Goal: Information Seeking & Learning: Find specific fact

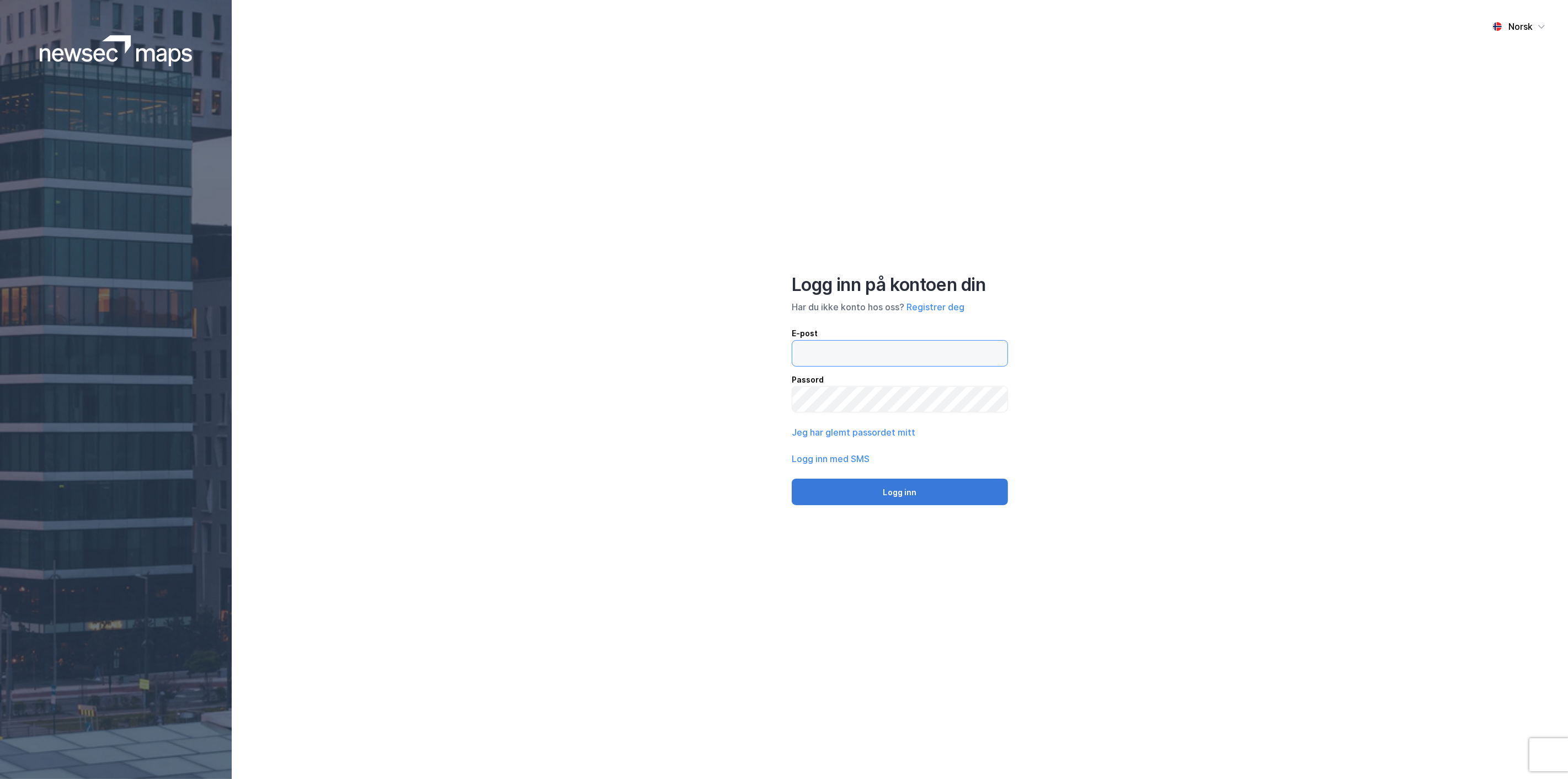
type input "[EMAIL_ADDRESS][MEDICAL_DATA][DOMAIN_NAME]"
click at [902, 498] on button "Logg inn" at bounding box center [899, 492] width 216 height 27
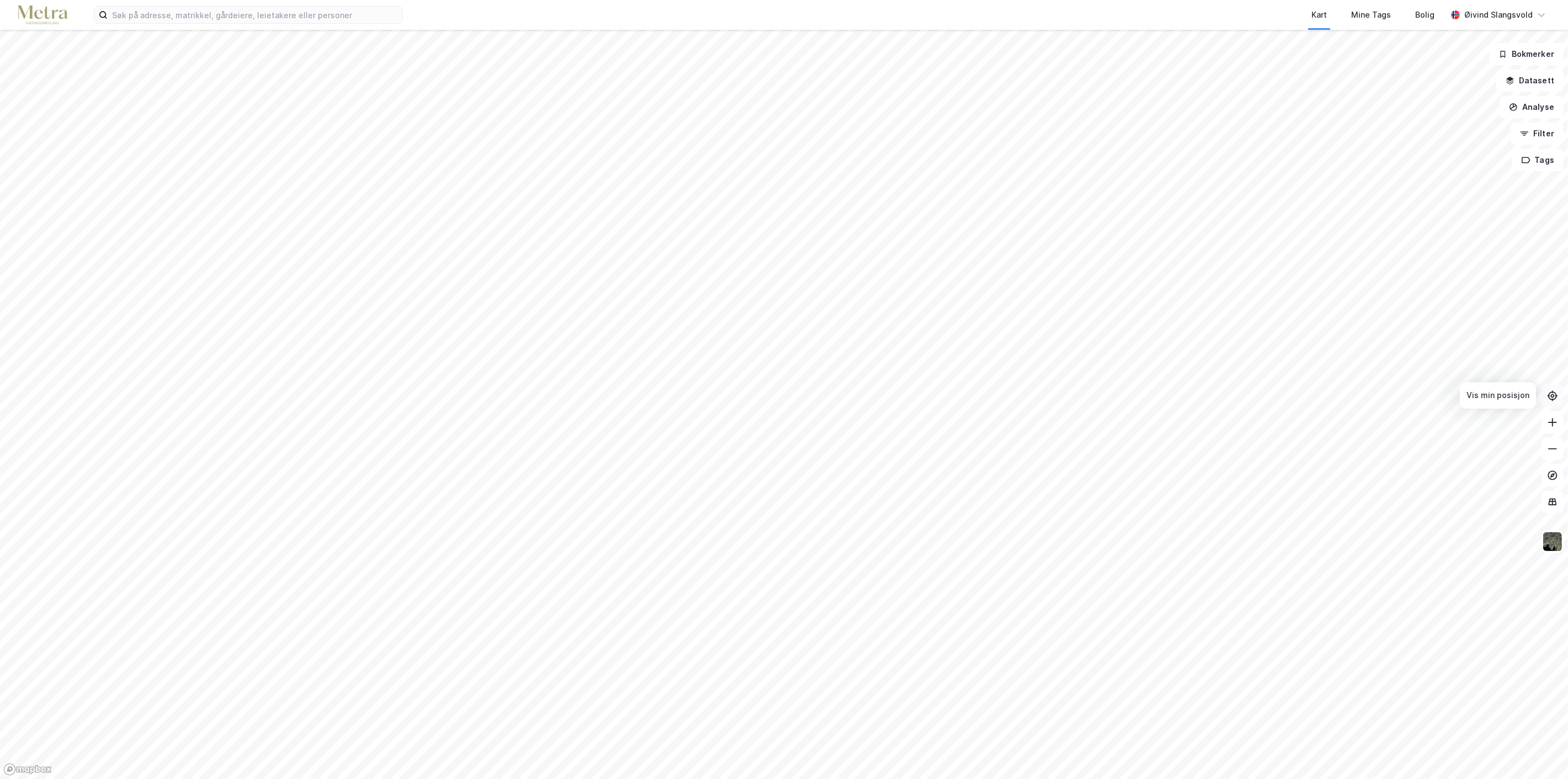
click at [1552, 395] on icon at bounding box center [1553, 395] width 4 height 4
click at [1197, 778] on html "Kart Mine Tags [PERSON_NAME] Slangsvold Bokmerker Datasett Analyse Filter Tags" at bounding box center [784, 389] width 1568 height 779
click at [1174, 778] on html "Kart Mine Tags [PERSON_NAME] Slangsvold Bokmerker Datasett Analyse Filter Tags" at bounding box center [784, 389] width 1568 height 779
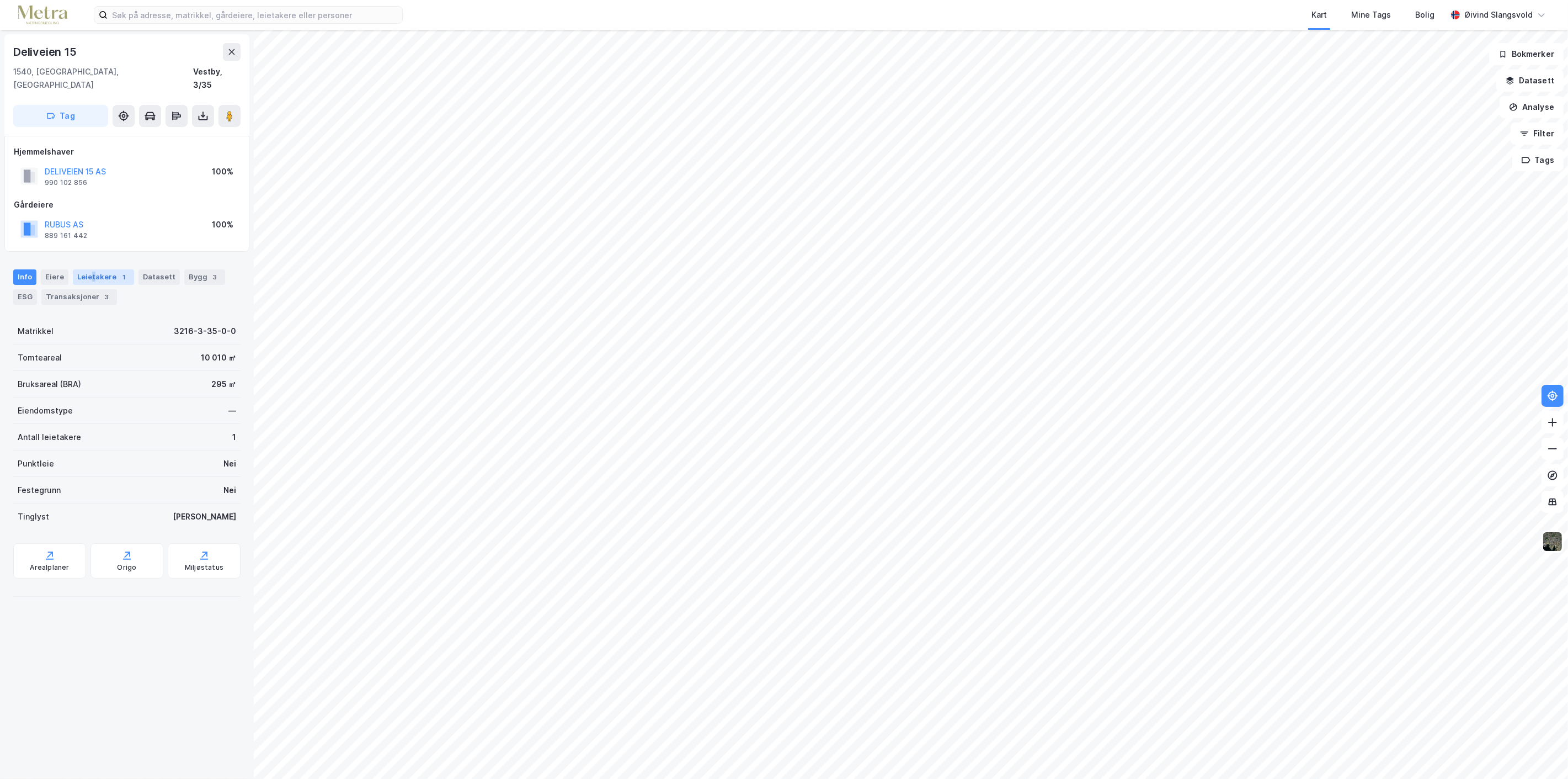
click at [90, 270] on div "Leietakere 1" at bounding box center [104, 277] width 61 height 16
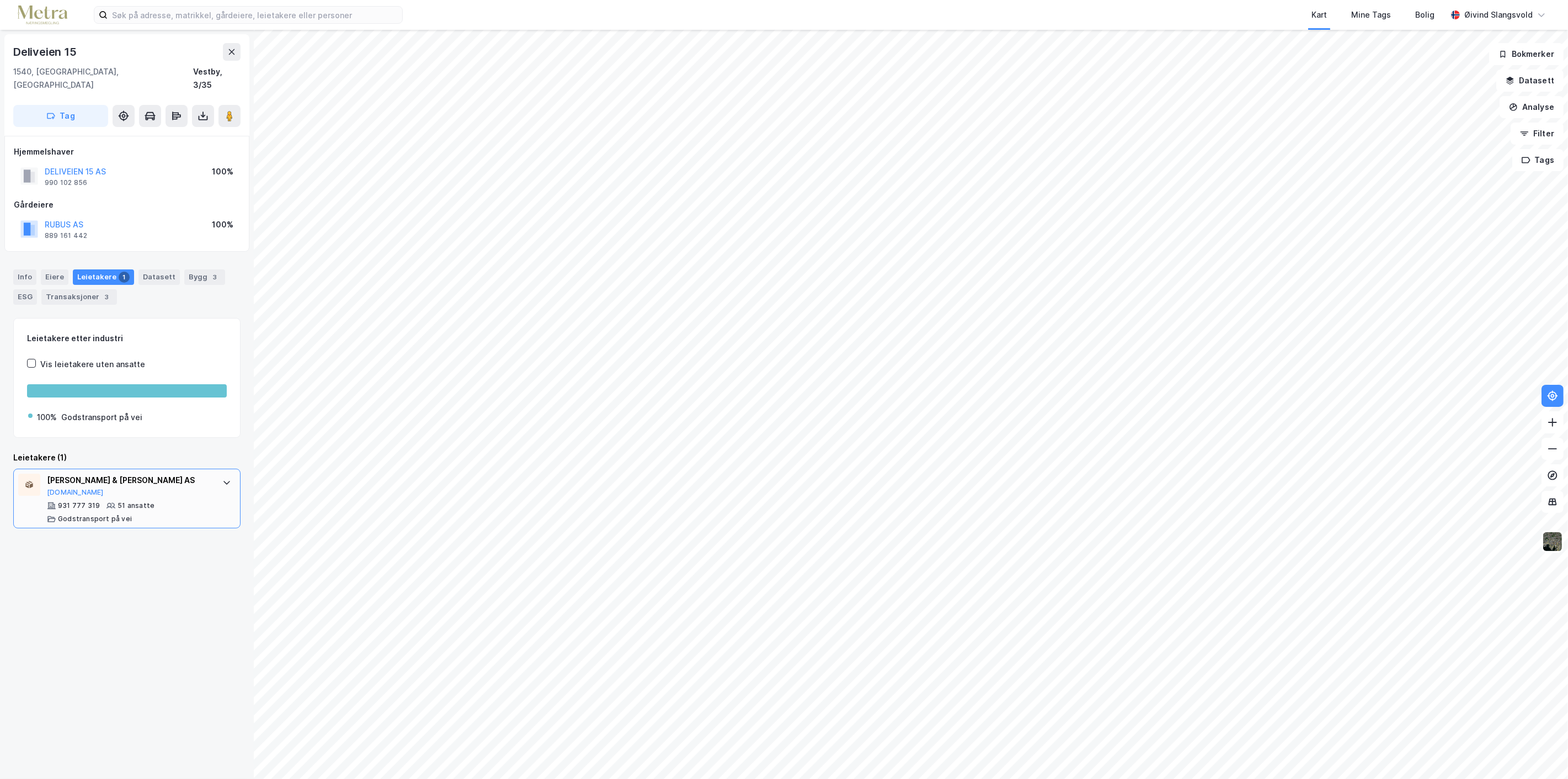
click at [181, 474] on div "[PERSON_NAME] & [PERSON_NAME] AS" at bounding box center [129, 480] width 164 height 13
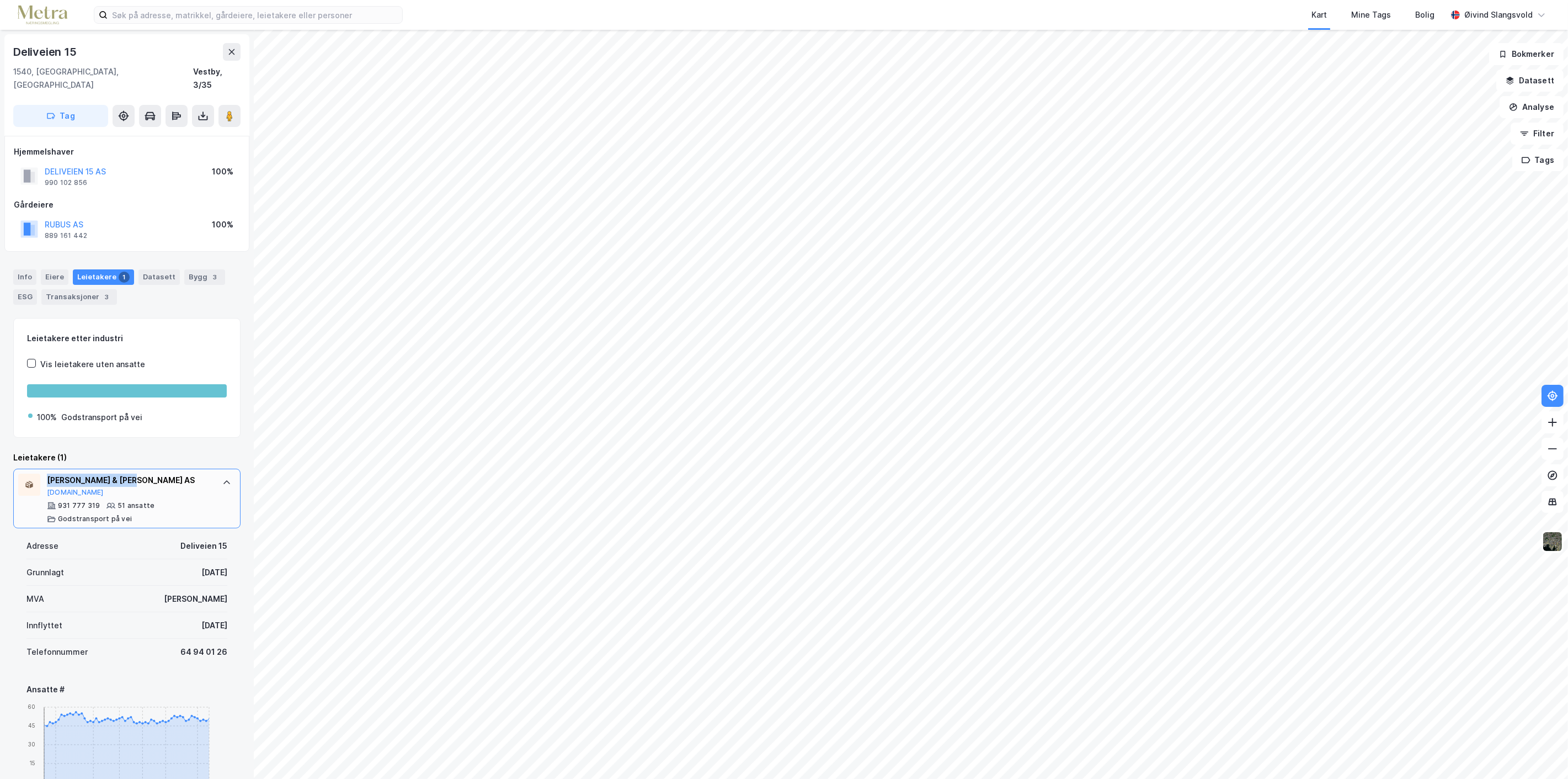
drag, startPoint x: 48, startPoint y: 464, endPoint x: 148, endPoint y: 463, distance: 100.0
click at [148, 474] on div "[PERSON_NAME] & [PERSON_NAME] AS" at bounding box center [129, 480] width 164 height 13
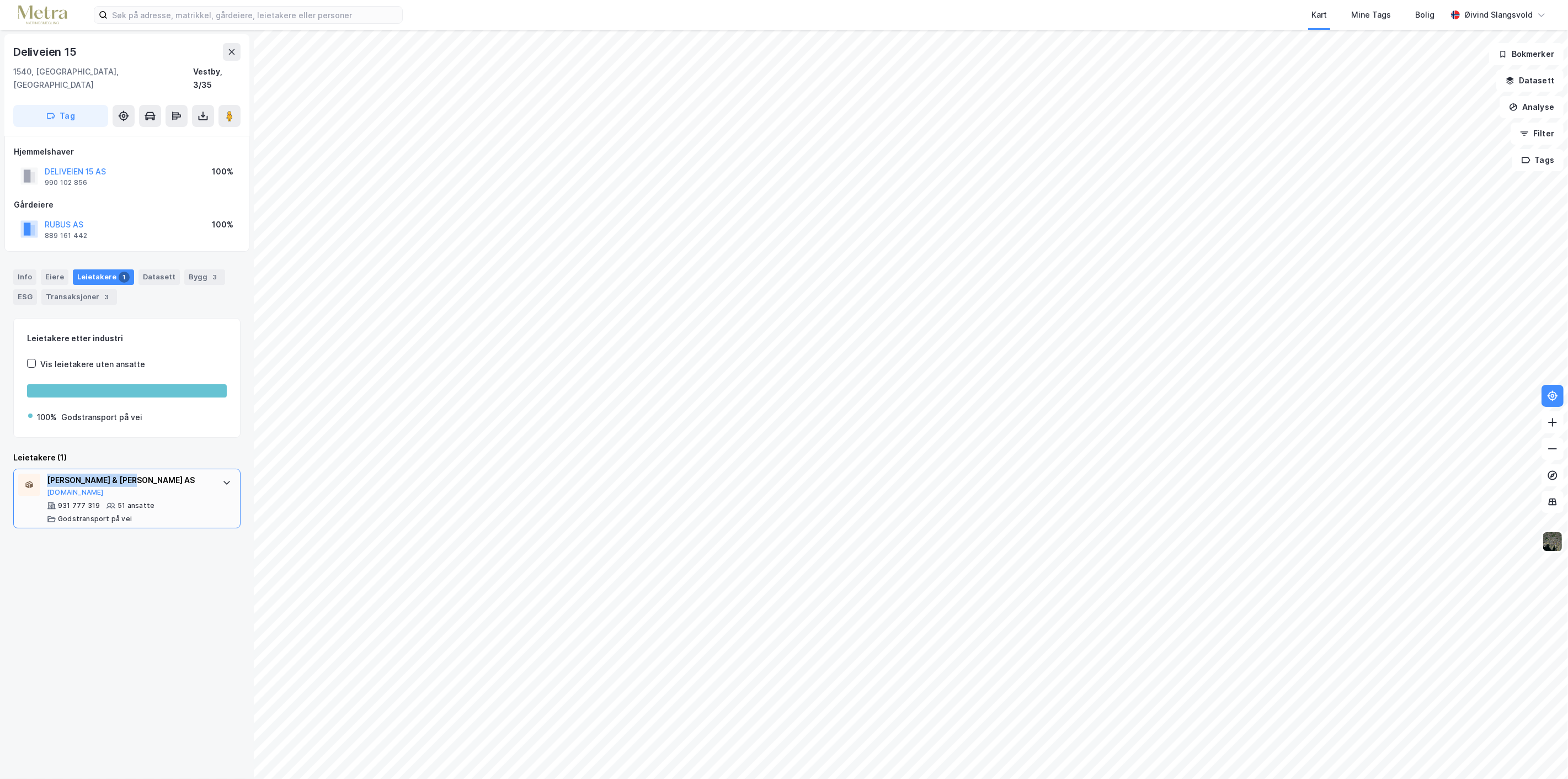
copy div "[PERSON_NAME] & [PERSON_NAME] AS"
